Goal: Information Seeking & Learning: Understand process/instructions

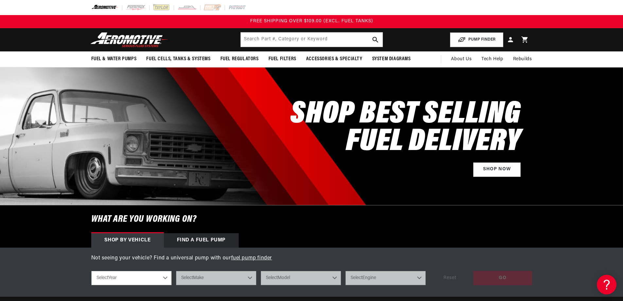
drag, startPoint x: 81, startPoint y: 109, endPoint x: -96, endPoint y: 63, distance: 183.0
drag, startPoint x: -96, startPoint y: 63, endPoint x: 458, endPoint y: 57, distance: 553.7
click at [458, 57] on span "About Us" at bounding box center [461, 59] width 21 height 5
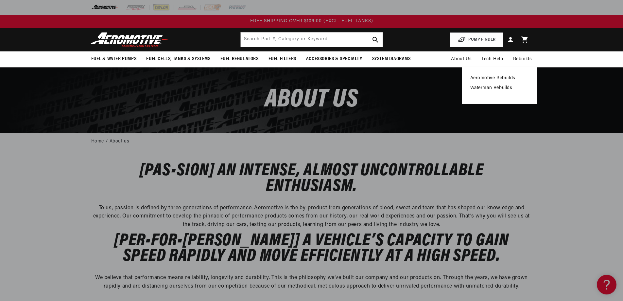
click at [507, 78] on link "Aeromotive Rebuilds" at bounding box center [500, 78] width 58 height 6
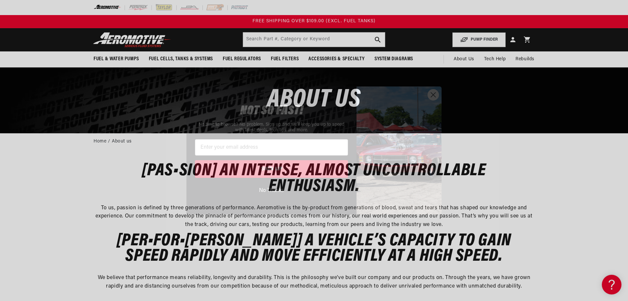
click at [433, 95] on icon "Close dialog" at bounding box center [433, 95] width 5 height 5
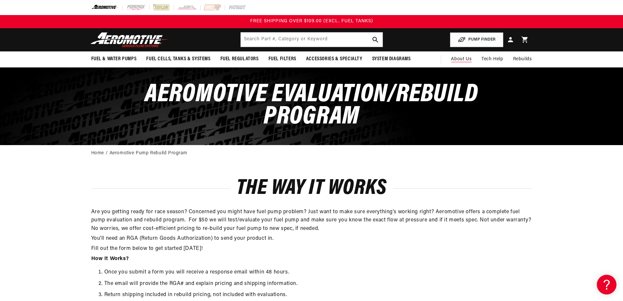
click at [460, 60] on span "About Us" at bounding box center [461, 59] width 21 height 5
